Goal: Information Seeking & Learning: Learn about a topic

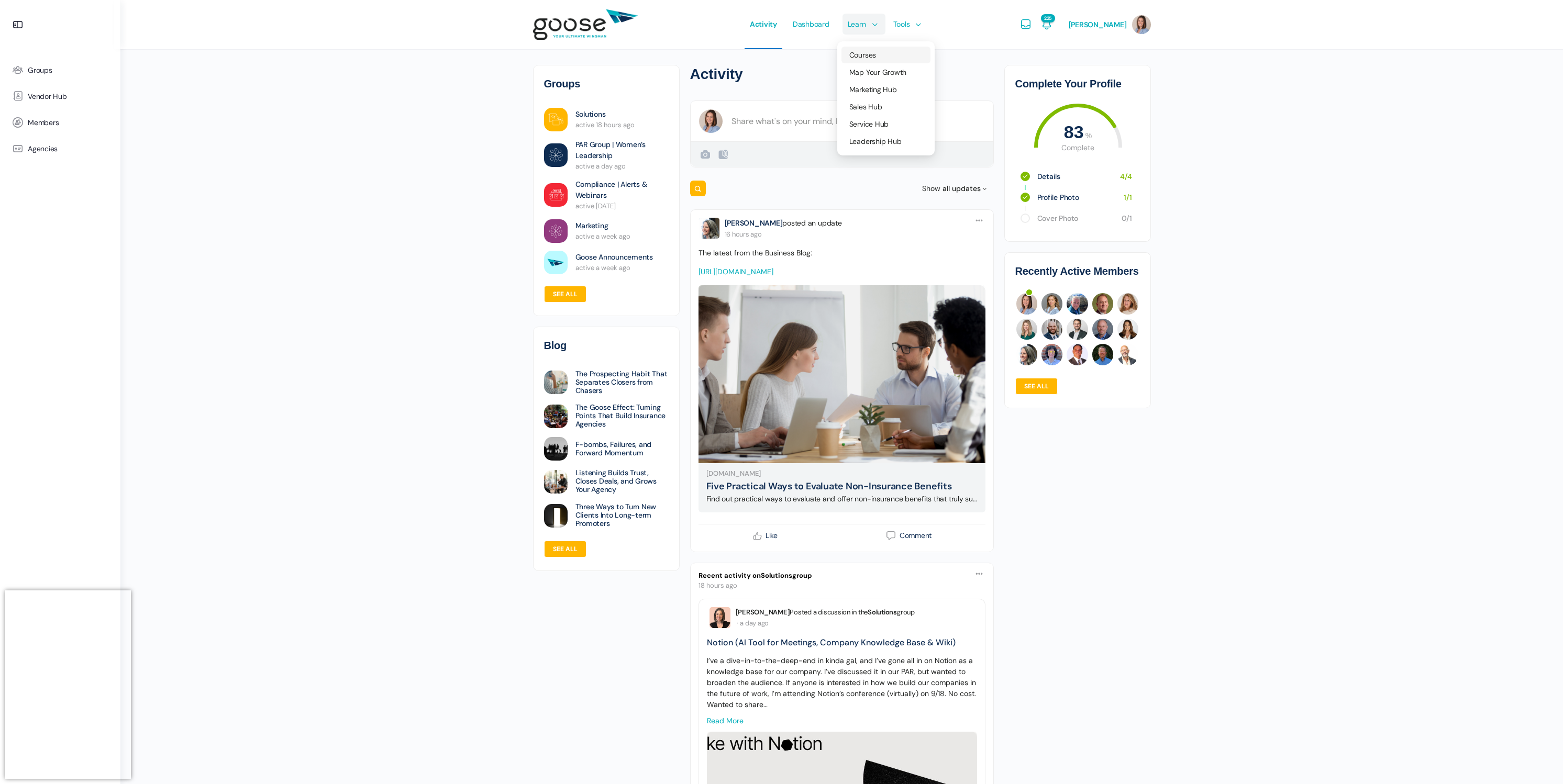
click at [875, 54] on link "Courses" at bounding box center [886, 55] width 89 height 17
click at [866, 68] on span "Map Your Growth" at bounding box center [878, 72] width 57 height 9
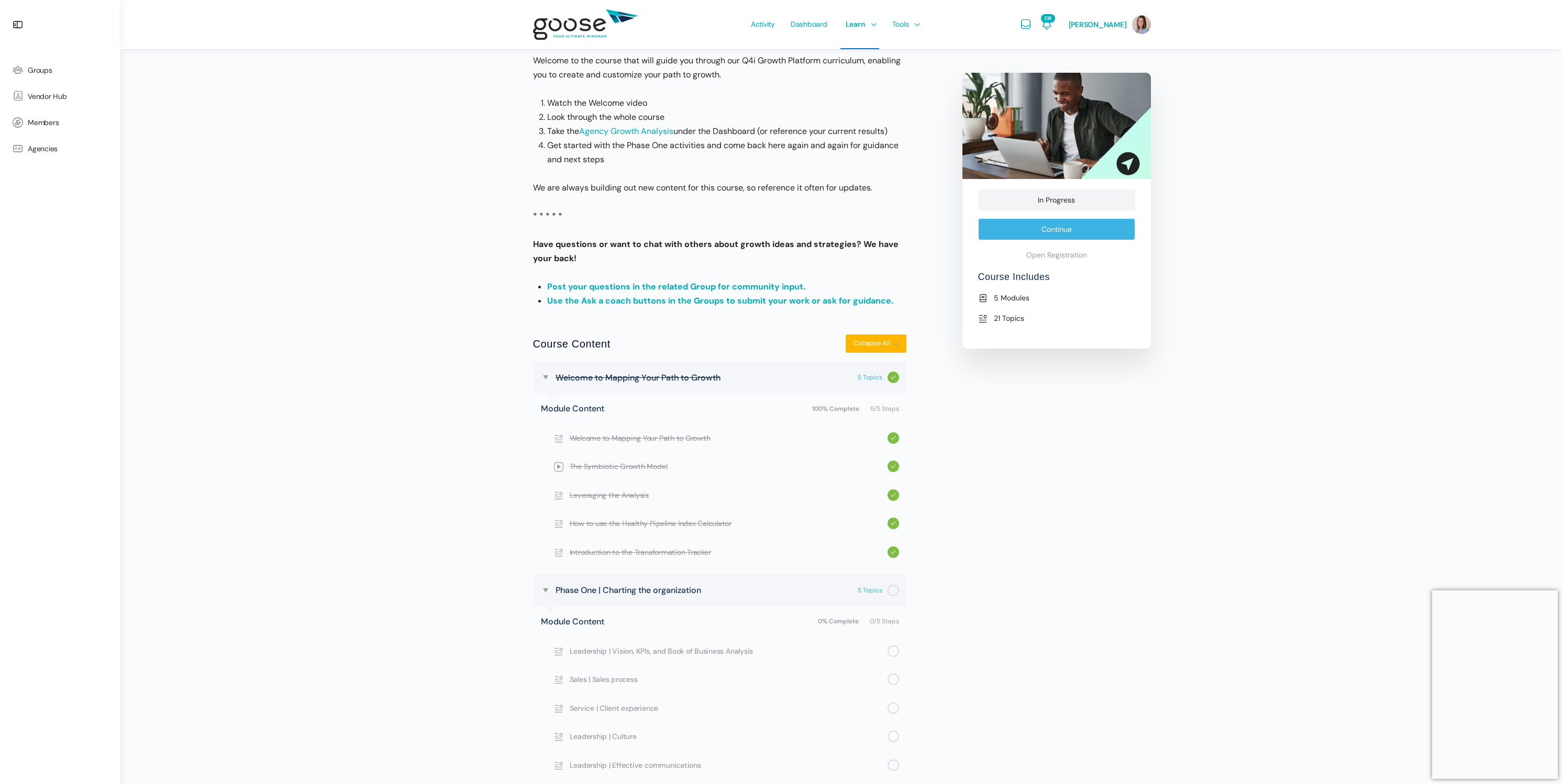
scroll to position [371, 0]
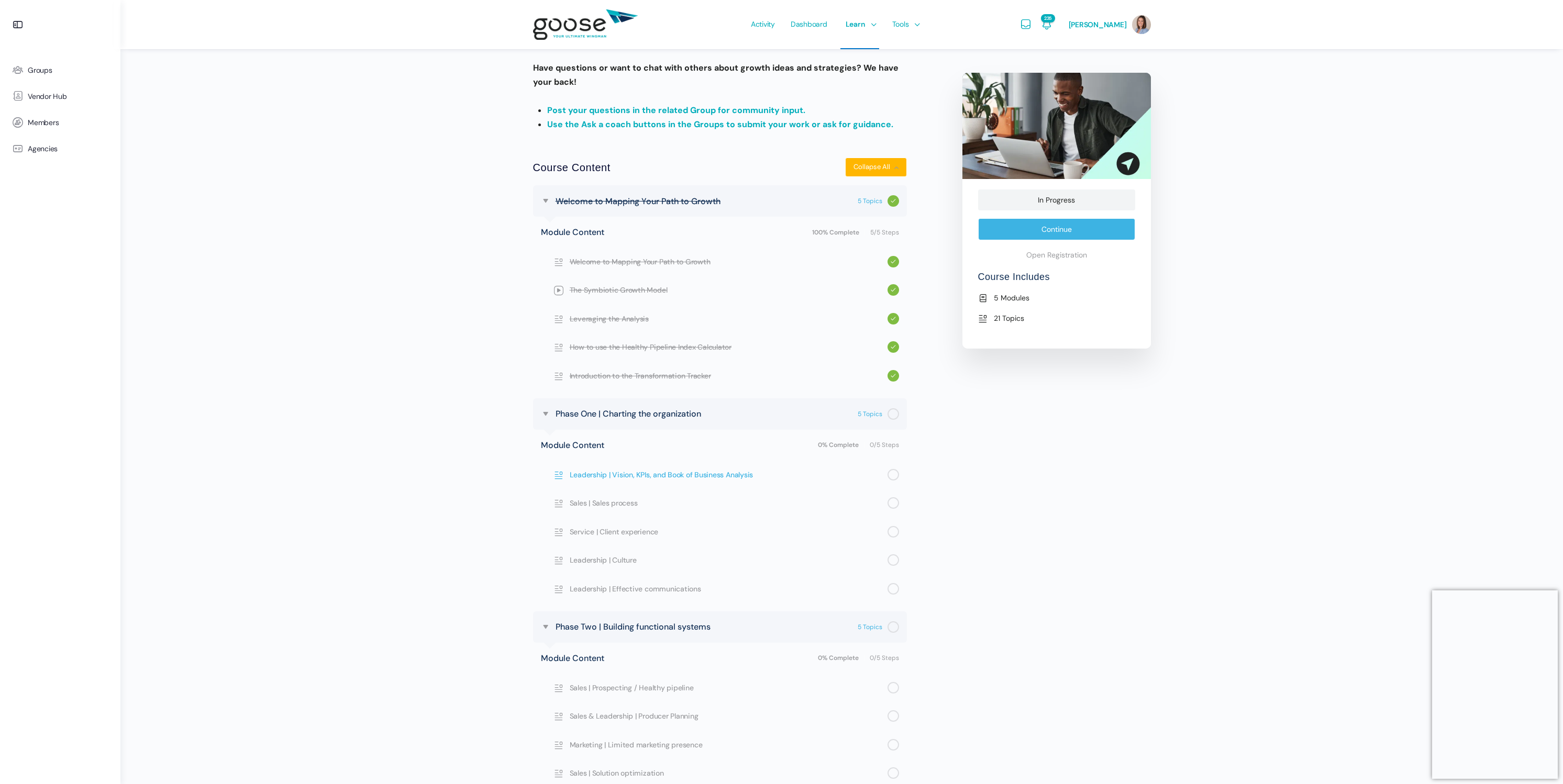
click at [628, 473] on span "Leadership | Vision, KPIs, and Book of Business Analysis" at bounding box center [729, 475] width 318 height 12
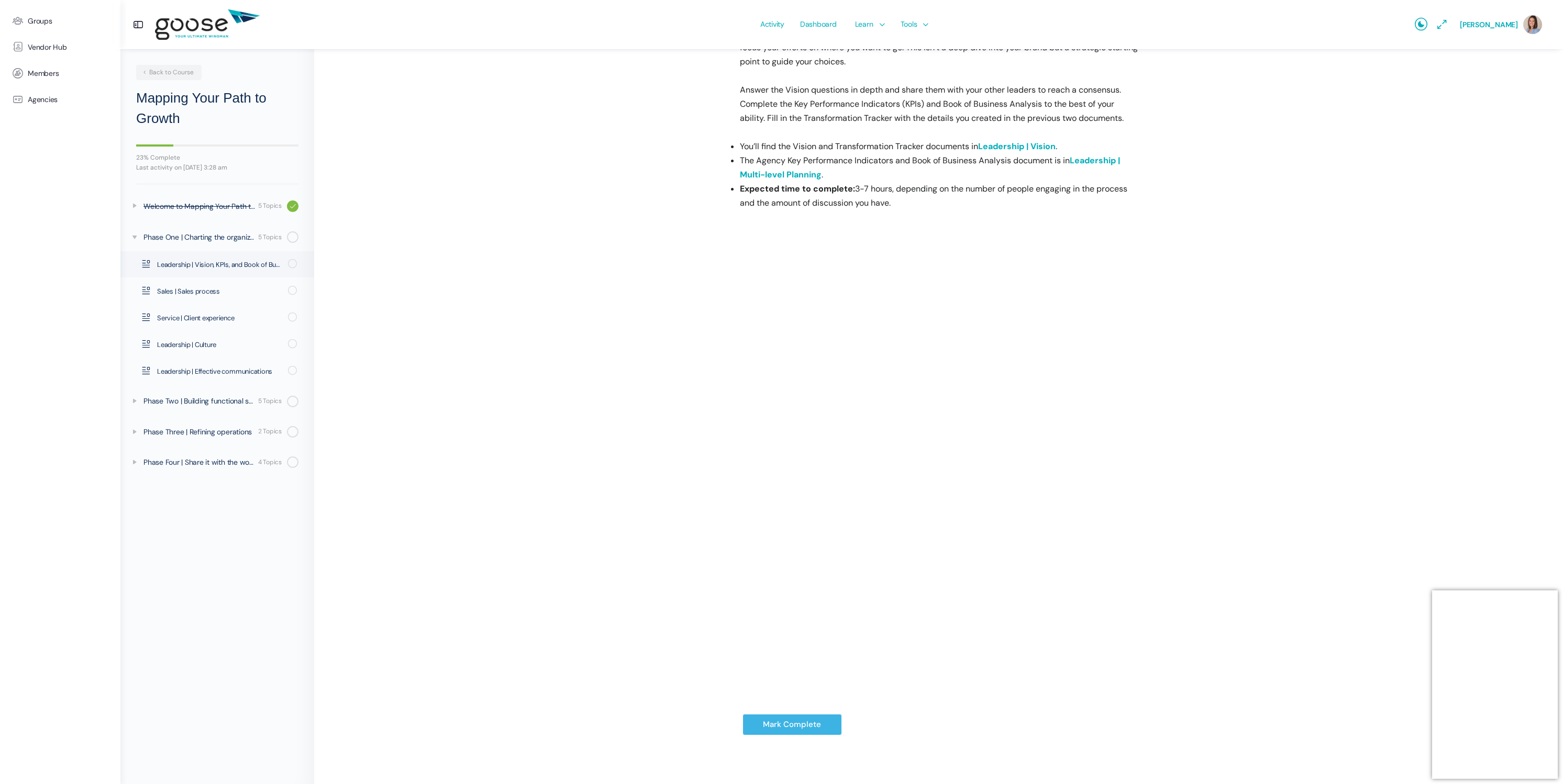
scroll to position [102, 0]
